Goal: Information Seeking & Learning: Learn about a topic

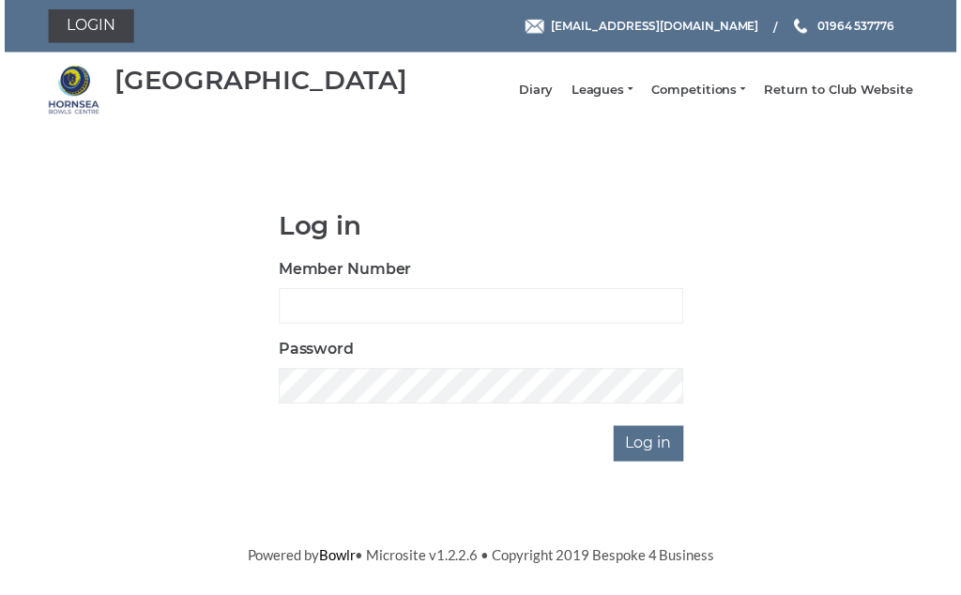
scroll to position [21, 0]
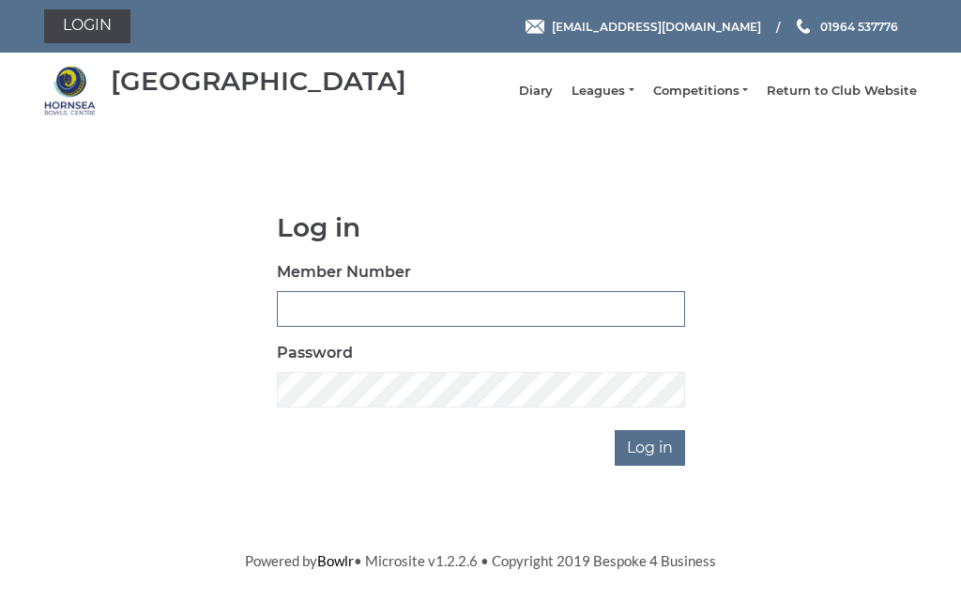
click at [330, 312] on input "Member Number" at bounding box center [481, 309] width 408 height 36
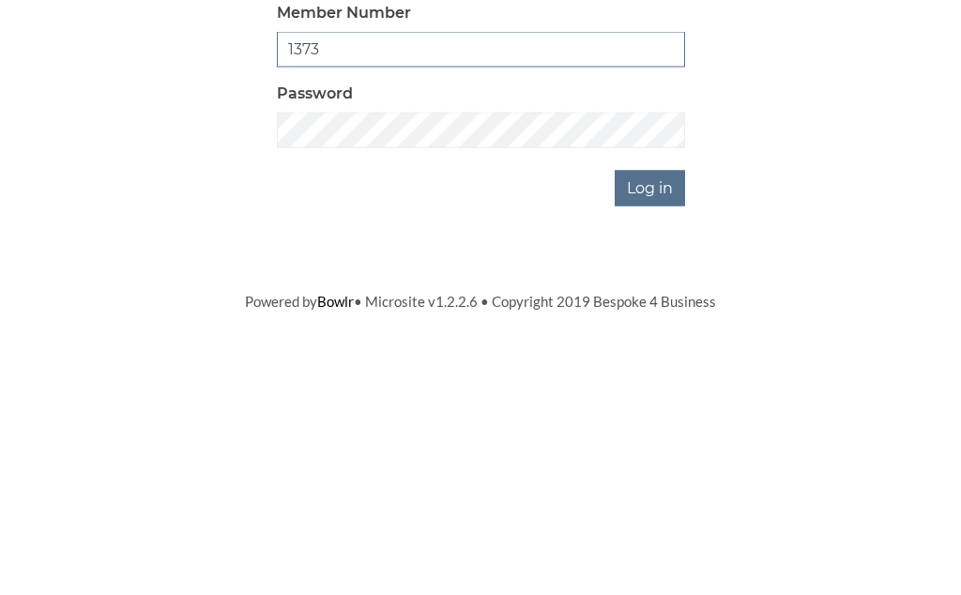
type input "1373"
click at [683, 430] on input "Log in" at bounding box center [650, 448] width 70 height 36
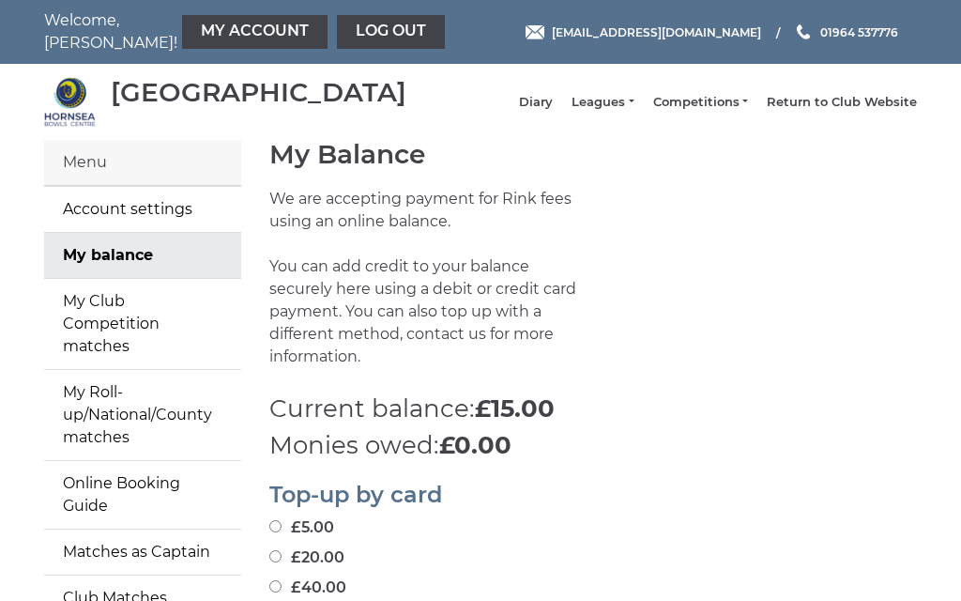
click at [633, 107] on link "Leagues" at bounding box center [602, 102] width 62 height 17
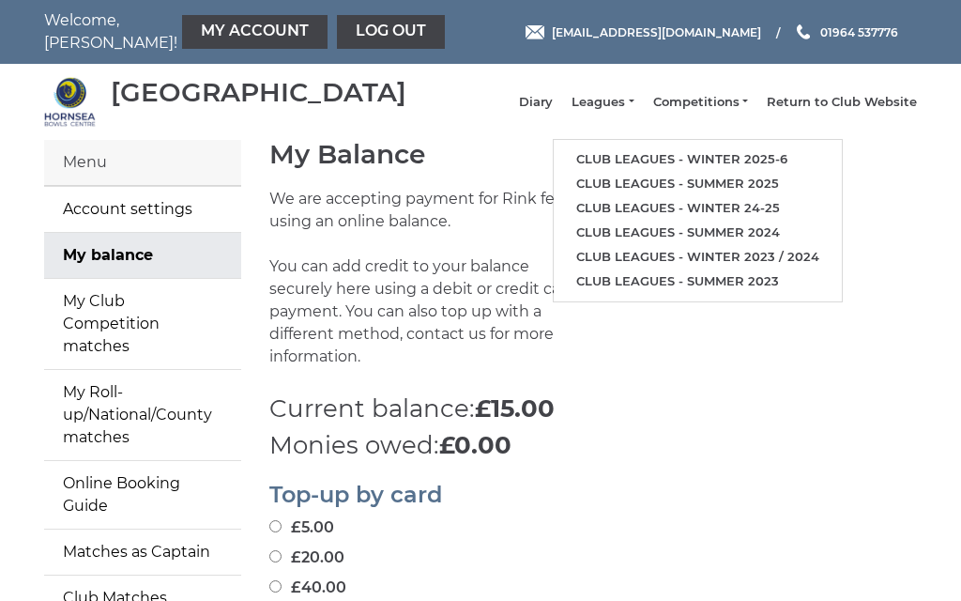
click at [693, 165] on link "Club leagues - Winter 2025-6" at bounding box center [698, 159] width 288 height 24
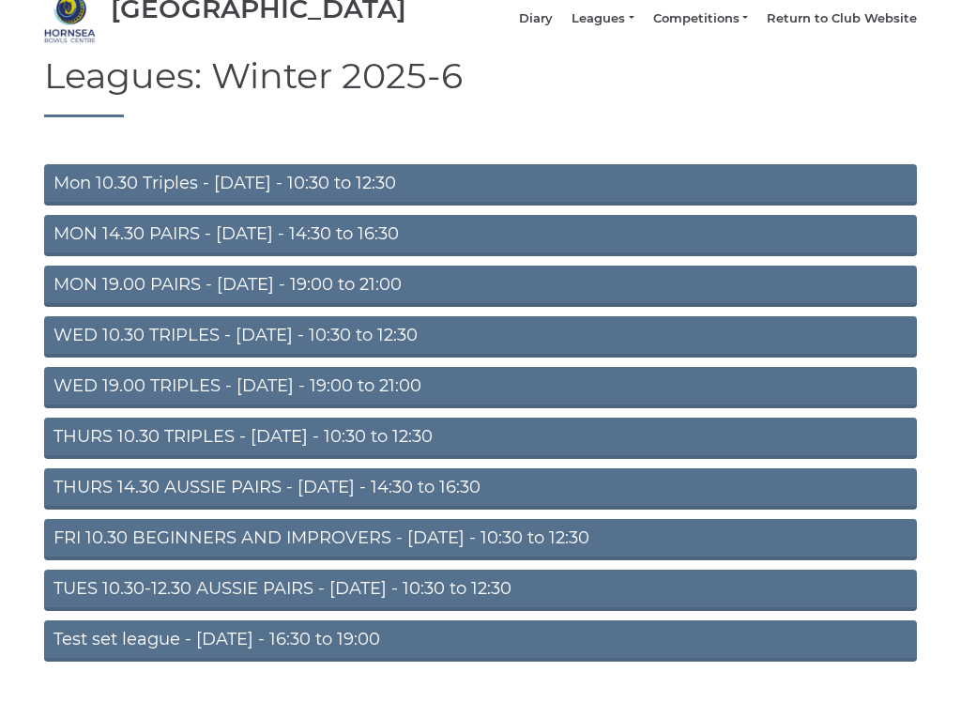
scroll to position [96, 0]
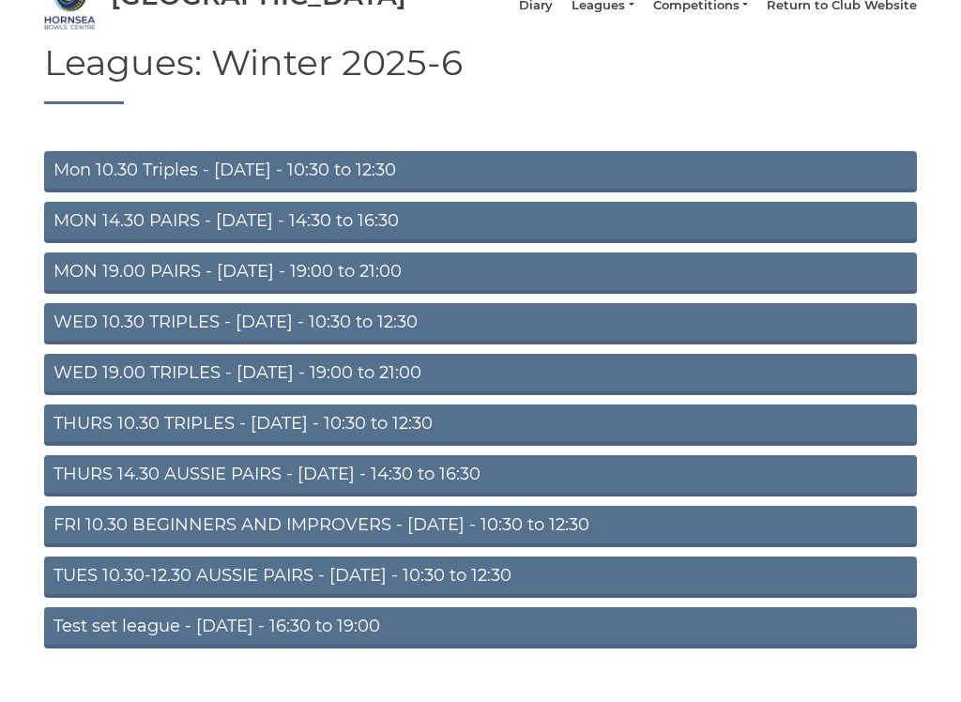
click at [211, 335] on link "WED 10.30 TRIPLES - [DATE] - 10:30 to 12:30" at bounding box center [480, 324] width 873 height 41
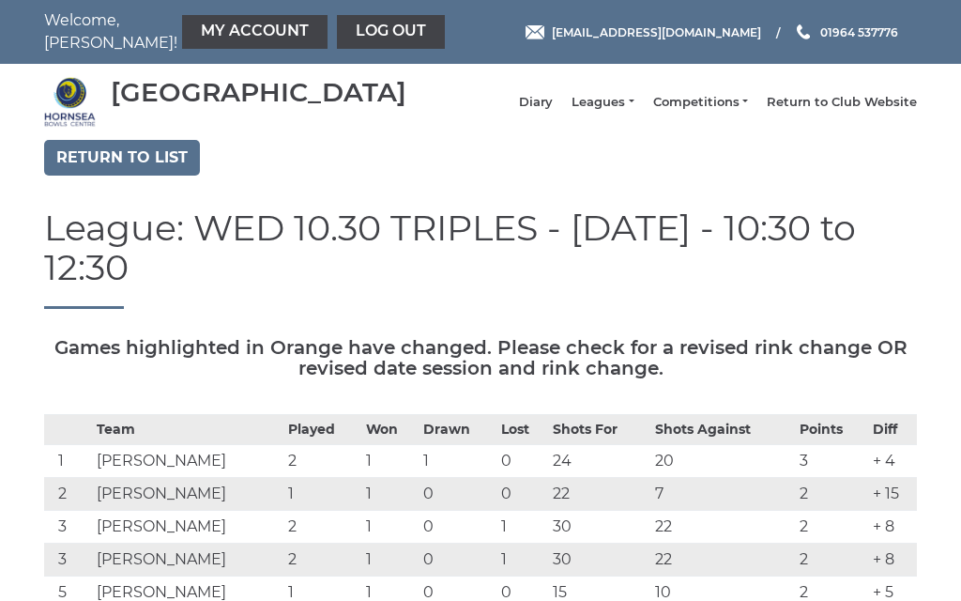
click at [633, 111] on link "Leagues" at bounding box center [602, 102] width 62 height 17
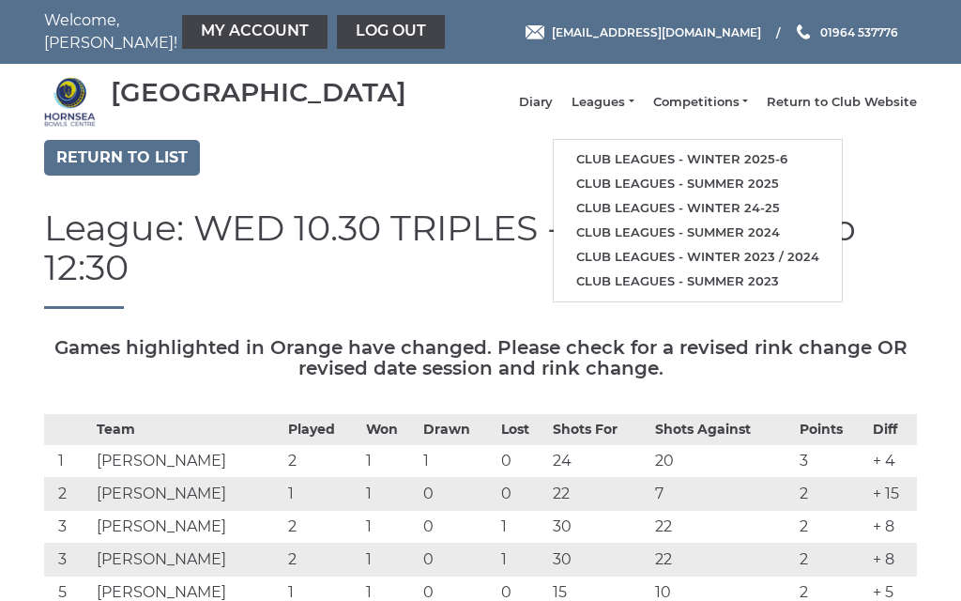
click at [681, 167] on link "Club leagues - Winter 2025-6" at bounding box center [698, 159] width 288 height 24
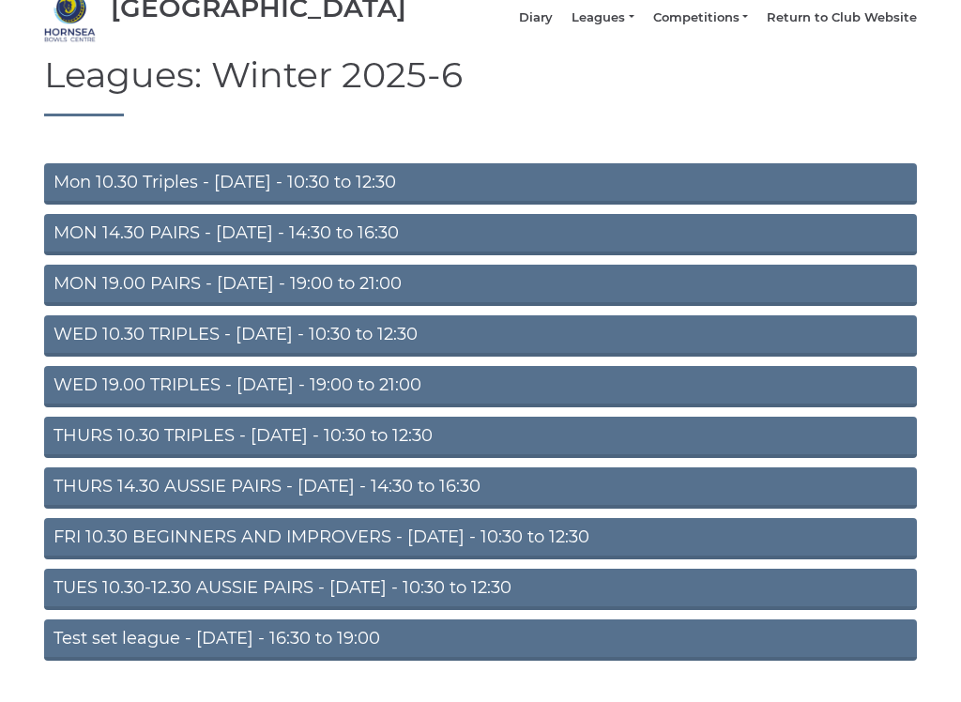
scroll to position [99, 0]
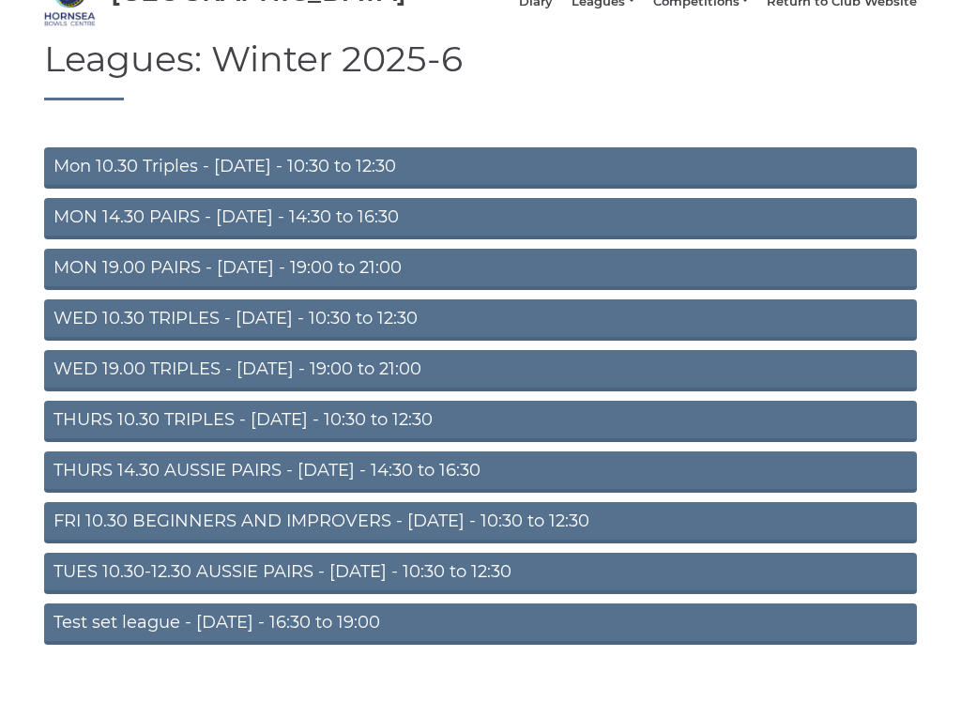
click at [277, 484] on link "THURS 14.30 AUSSIE PAIRS - Thursday - 14:30 to 16:30" at bounding box center [480, 472] width 873 height 41
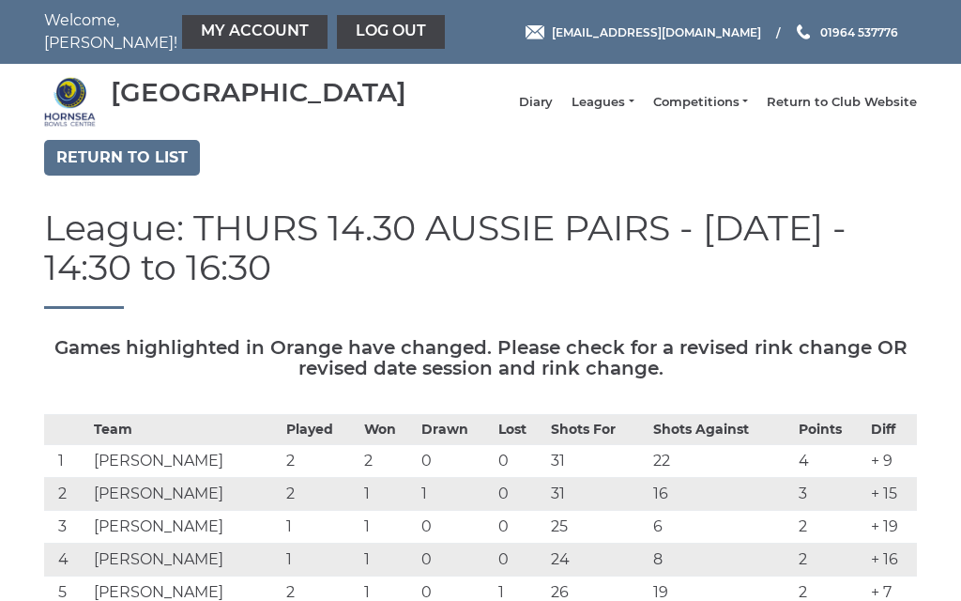
click at [348, 26] on link "Log out" at bounding box center [391, 32] width 108 height 34
